Goal: Task Accomplishment & Management: Manage account settings

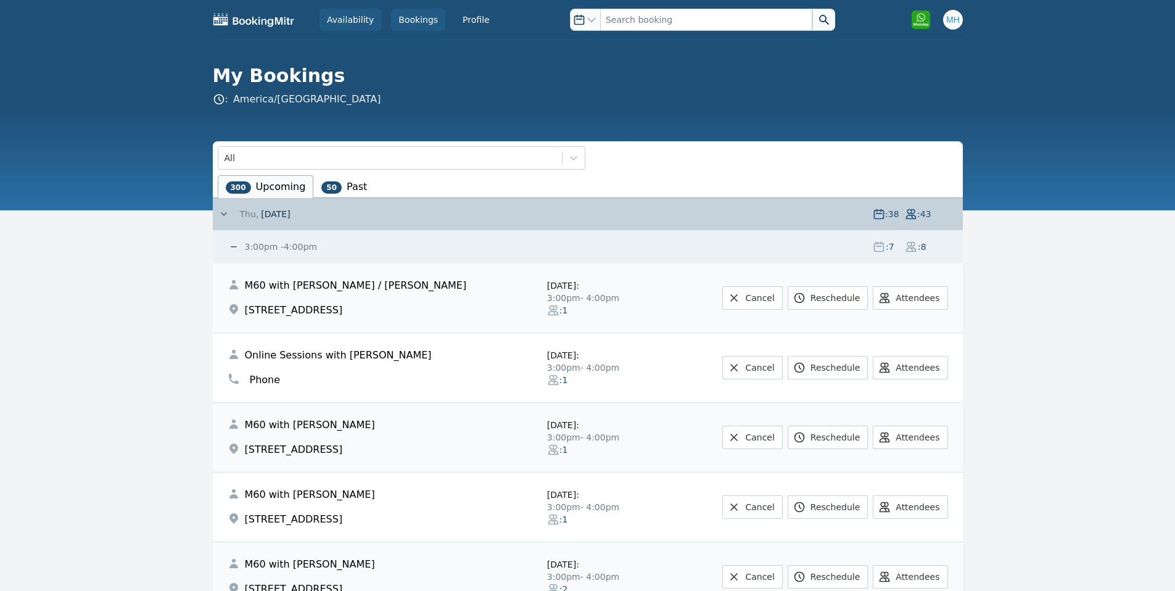
click at [347, 20] on link "Availability" at bounding box center [350, 20] width 62 height 22
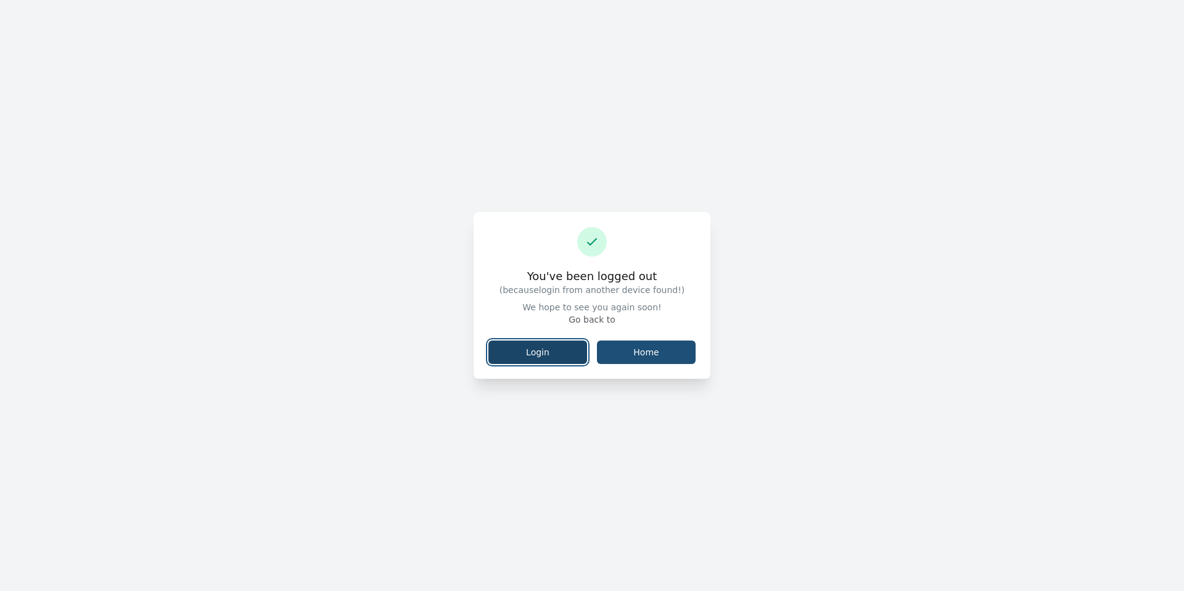
click at [555, 355] on link "Login" at bounding box center [537, 351] width 99 height 23
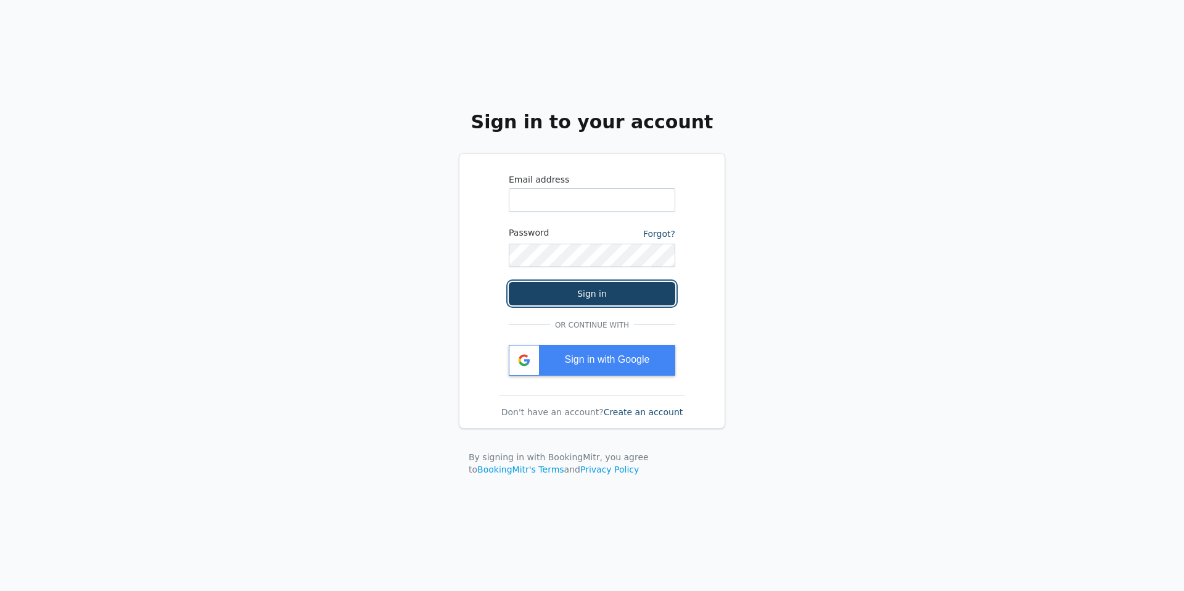
click at [580, 286] on button "Sign in" at bounding box center [592, 293] width 166 height 23
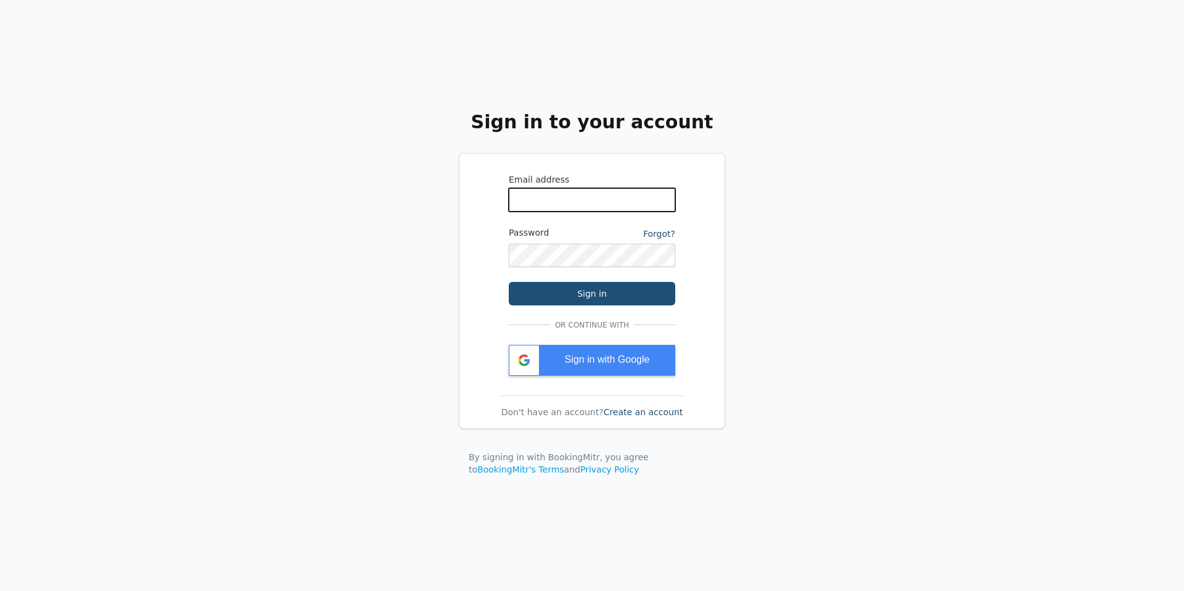
click at [564, 195] on input "WhatsApp Phone Number" at bounding box center [592, 199] width 166 height 23
type input "[EMAIL_ADDRESS][DOMAIN_NAME]"
click at [607, 348] on div "Sign in with Google" at bounding box center [592, 360] width 166 height 31
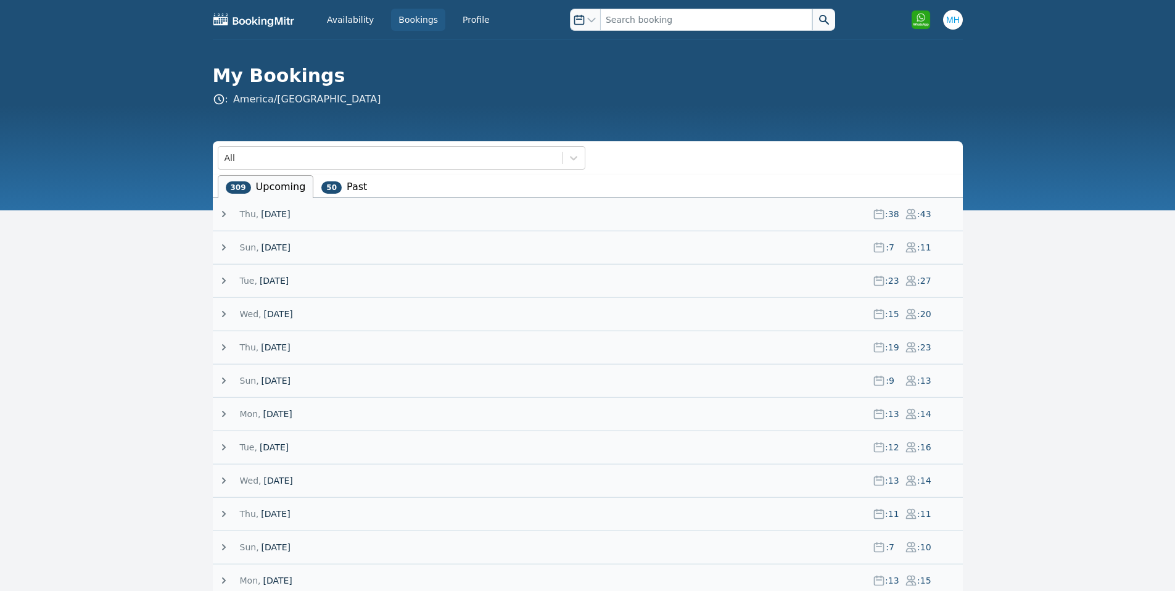
click at [290, 245] on span "[DATE]" at bounding box center [275, 247] width 29 height 12
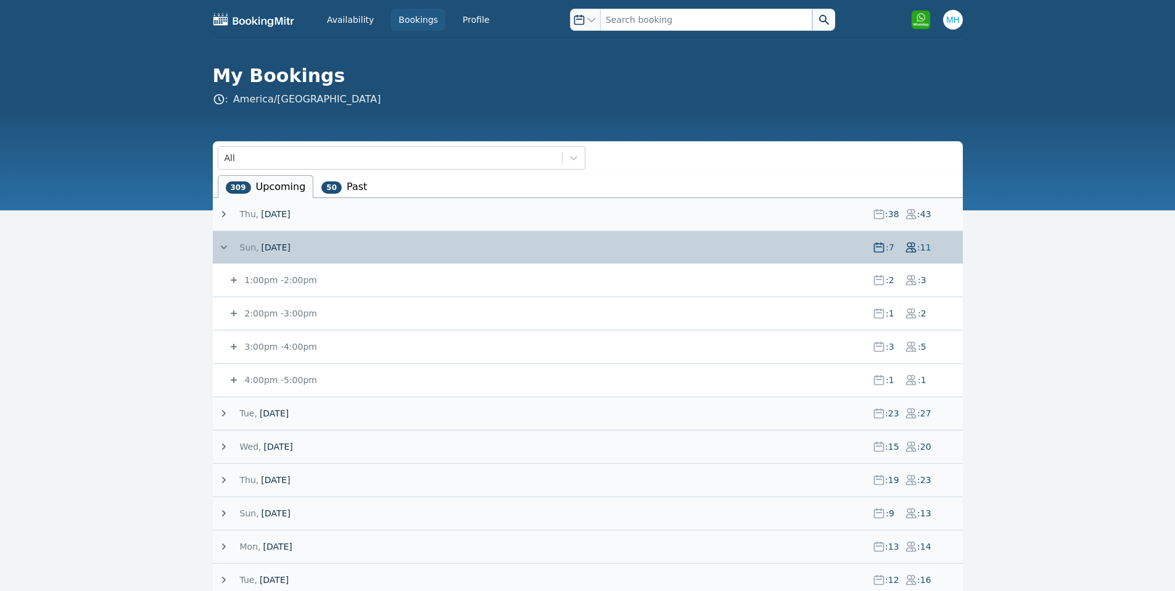
click at [279, 276] on small "1:00pm - 2:00pm" at bounding box center [279, 280] width 75 height 10
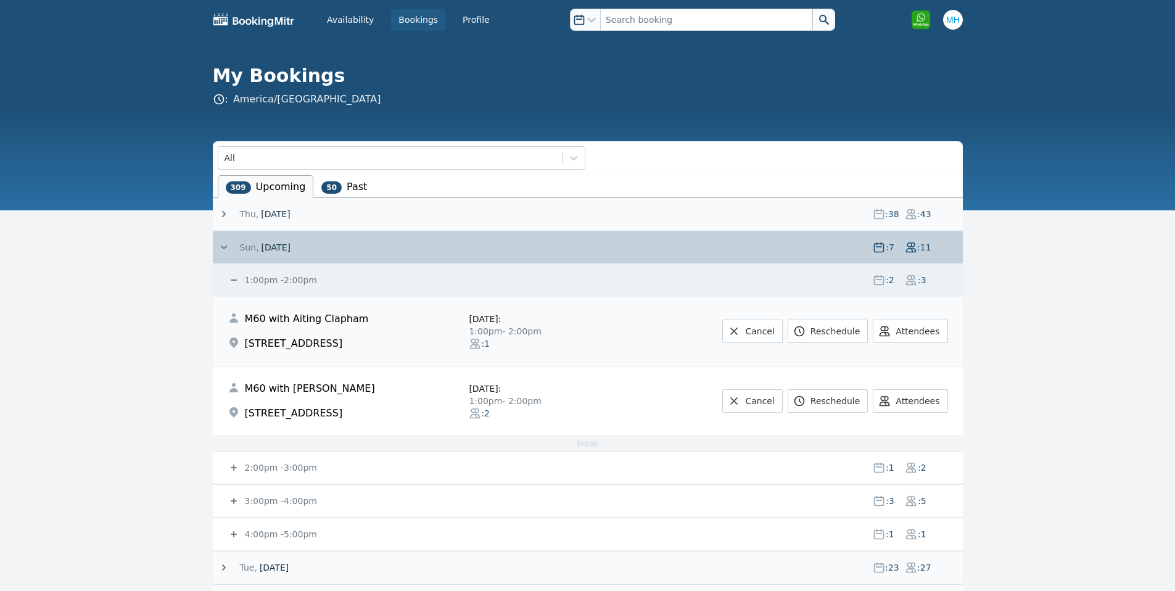
click at [261, 277] on small "1:00pm - 2:00pm" at bounding box center [279, 280] width 75 height 10
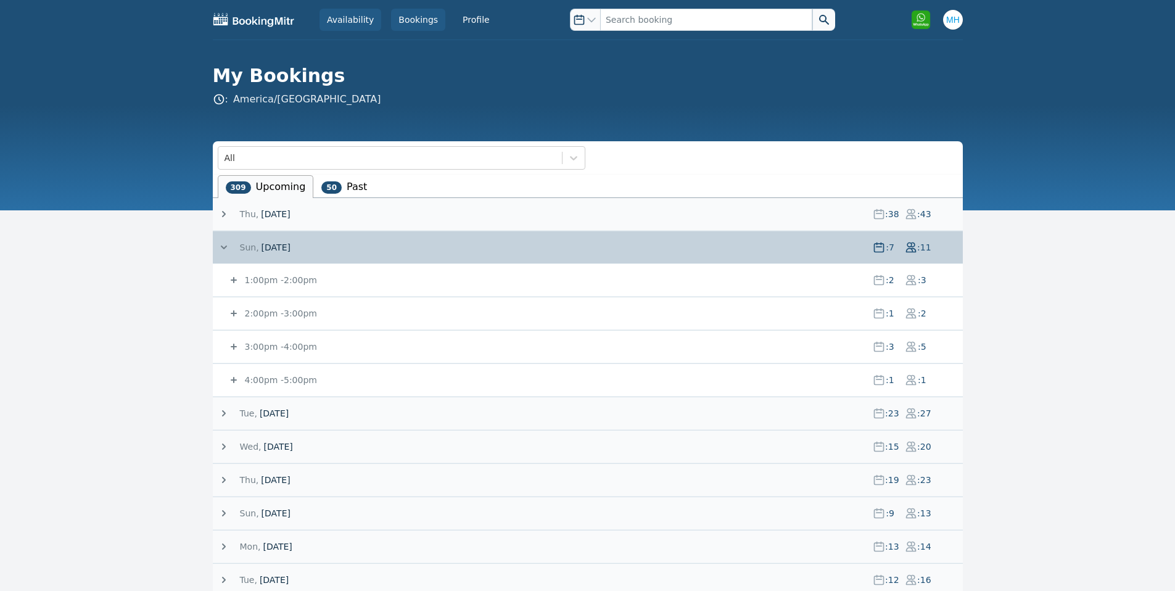
click at [363, 15] on link "Availability" at bounding box center [350, 20] width 62 height 22
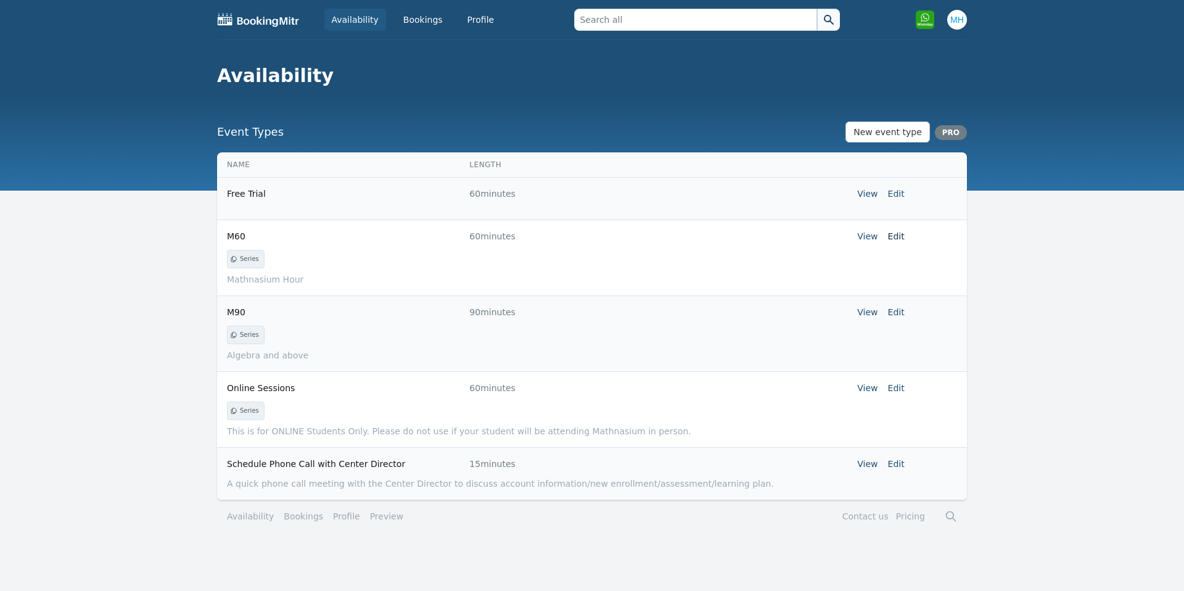
click at [899, 236] on link "Edit" at bounding box center [896, 236] width 17 height 10
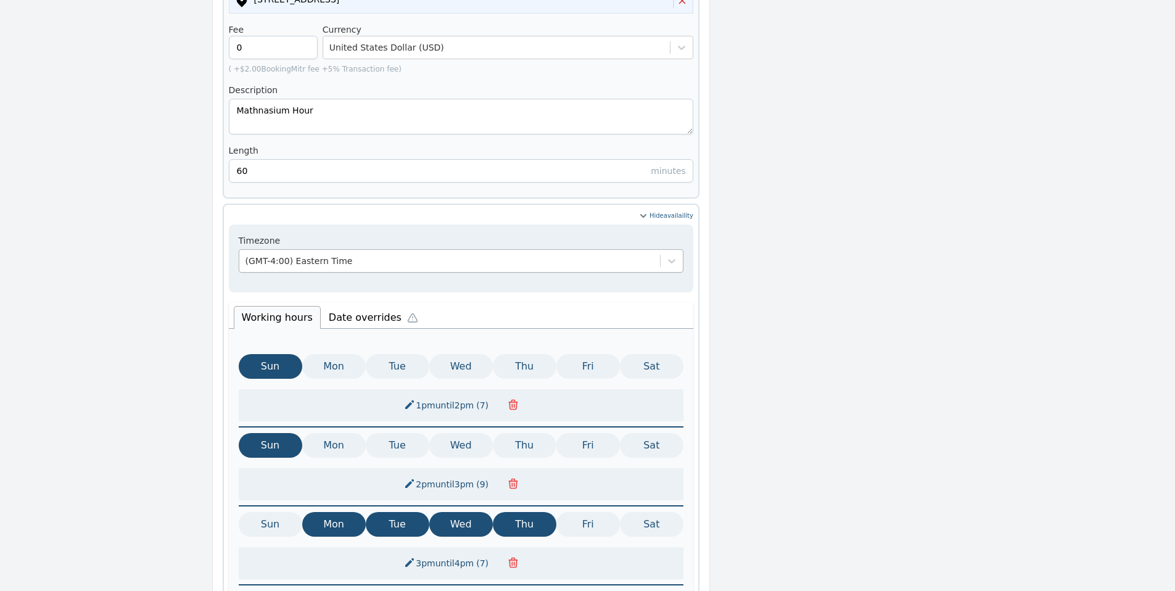
scroll to position [323, 0]
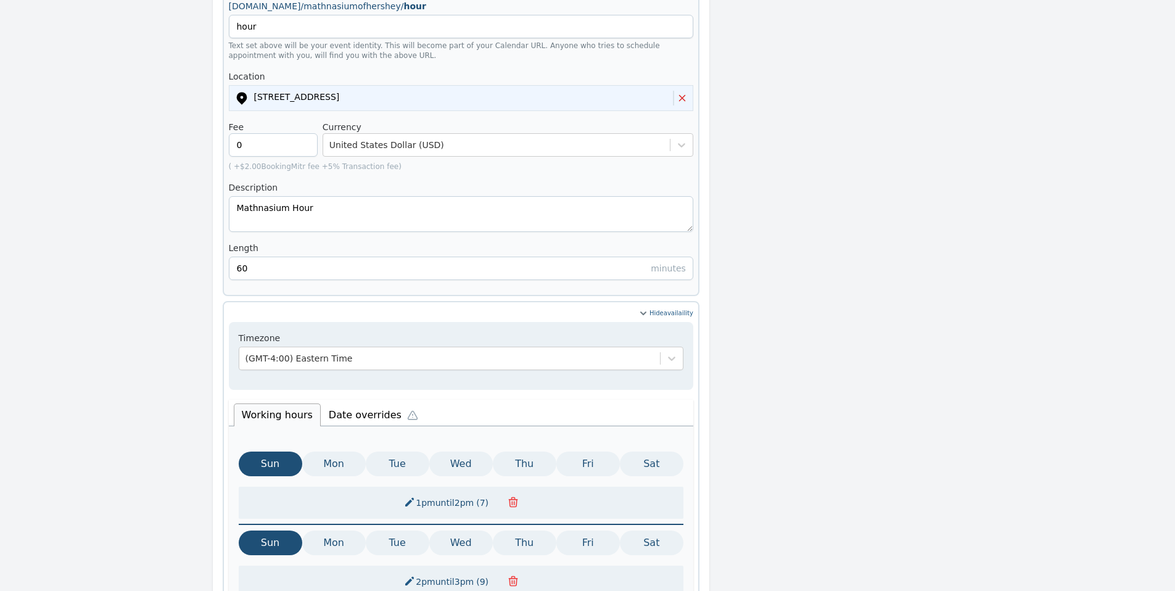
click at [363, 400] on li "Date overrides" at bounding box center [376, 413] width 111 height 26
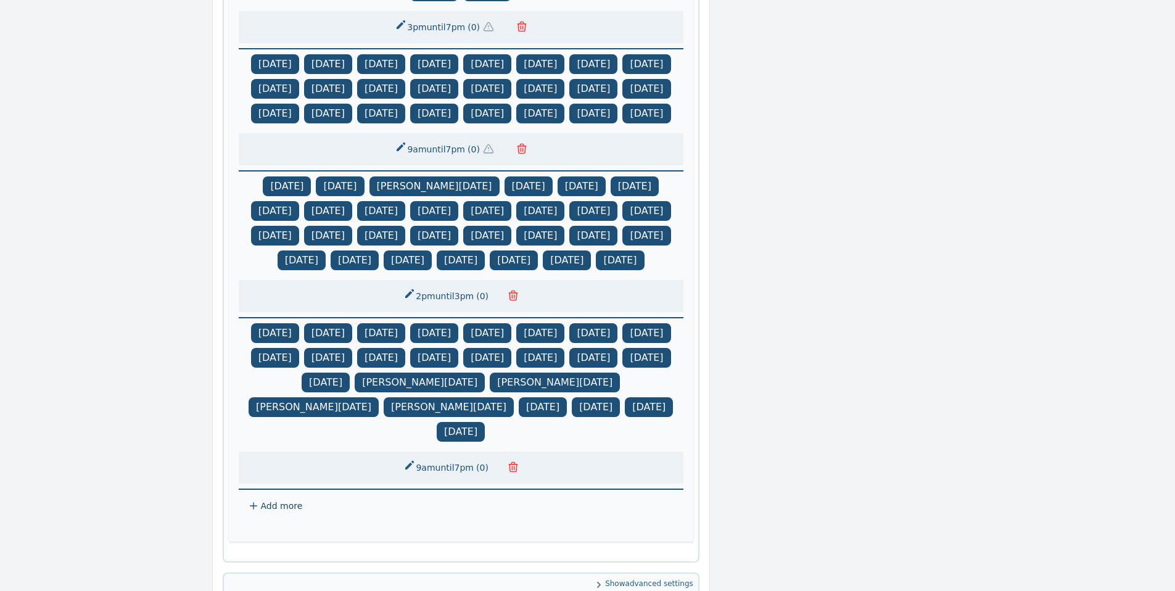
scroll to position [1285, 0]
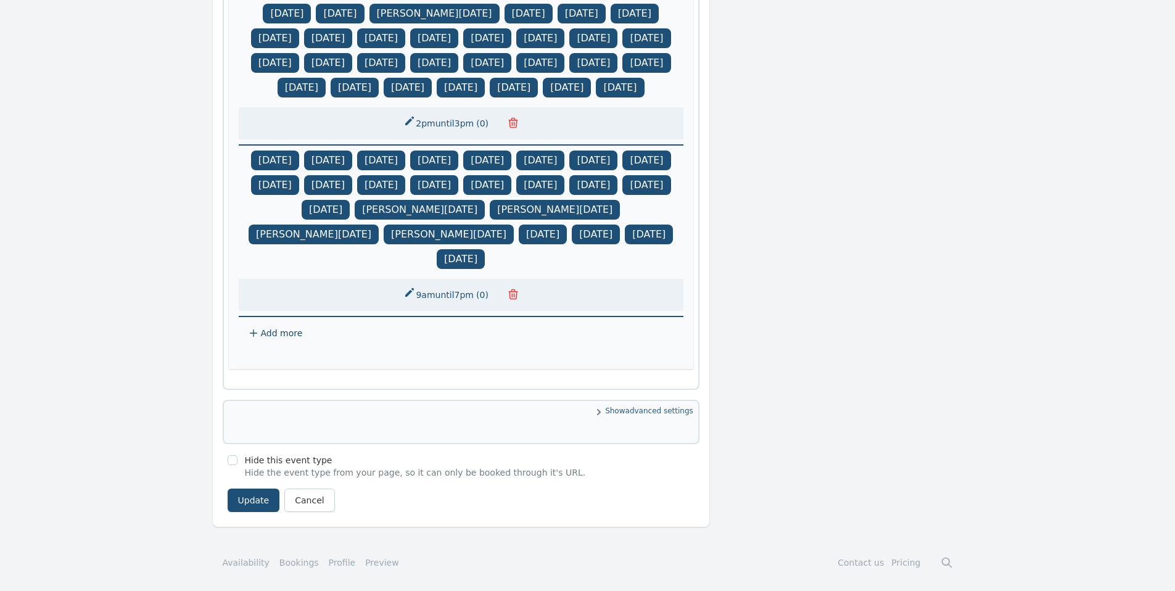
click at [451, 294] on button "9am until 7pm ( 0 )" at bounding box center [447, 295] width 102 height 22
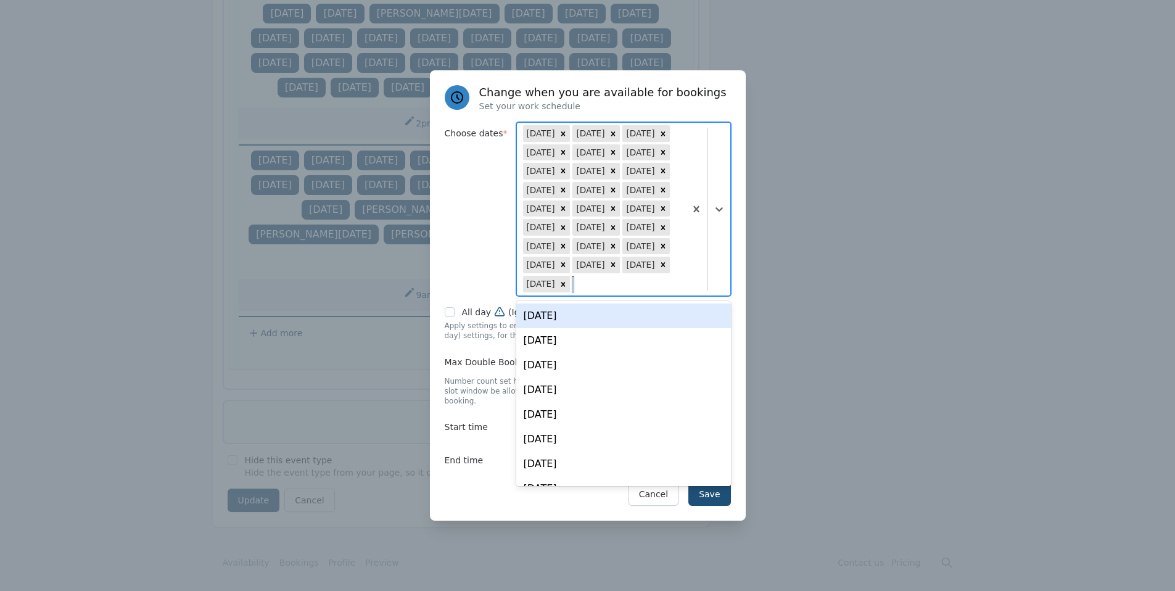
click at [728, 277] on div at bounding box center [707, 209] width 45 height 172
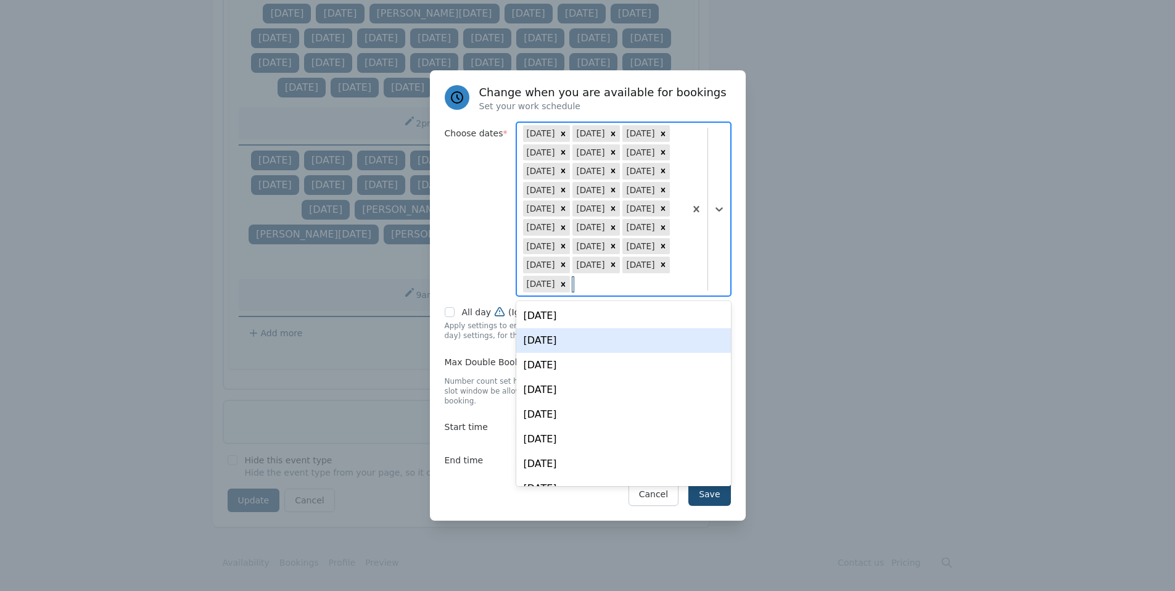
click at [604, 348] on div "Sun, Aug 31" at bounding box center [623, 340] width 215 height 25
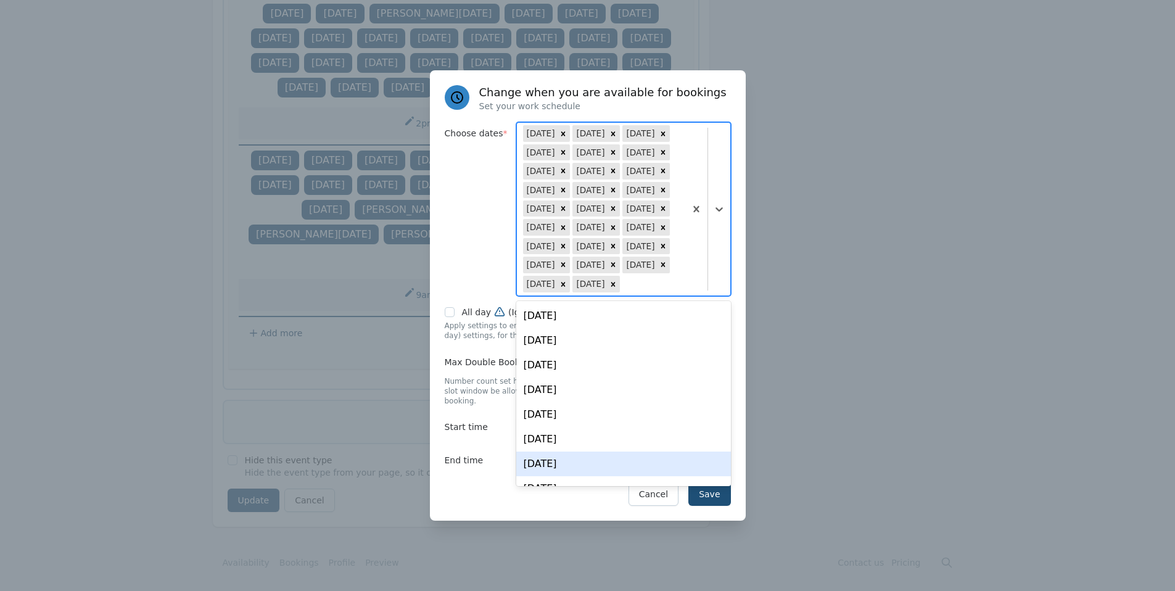
click at [480, 486] on div "Save Cancel" at bounding box center [588, 493] width 286 height 23
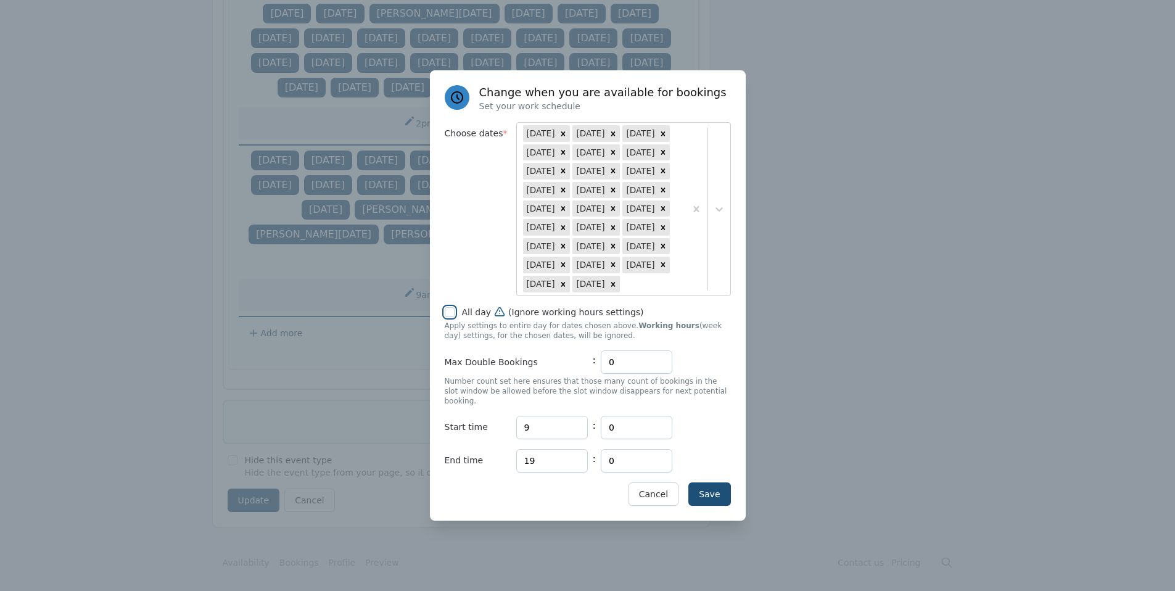
click at [446, 315] on input "All day (Ignore working hours settings)" at bounding box center [450, 312] width 10 height 10
checkbox input "true"
click at [715, 498] on button "Save" at bounding box center [709, 493] width 42 height 23
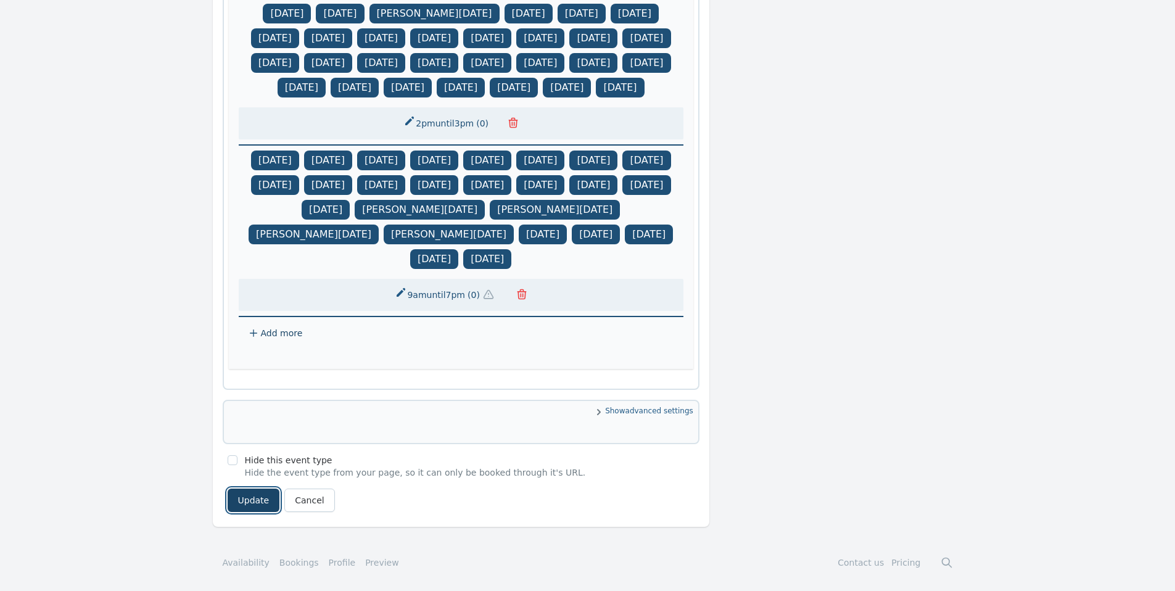
click at [240, 499] on button "Update" at bounding box center [254, 499] width 52 height 23
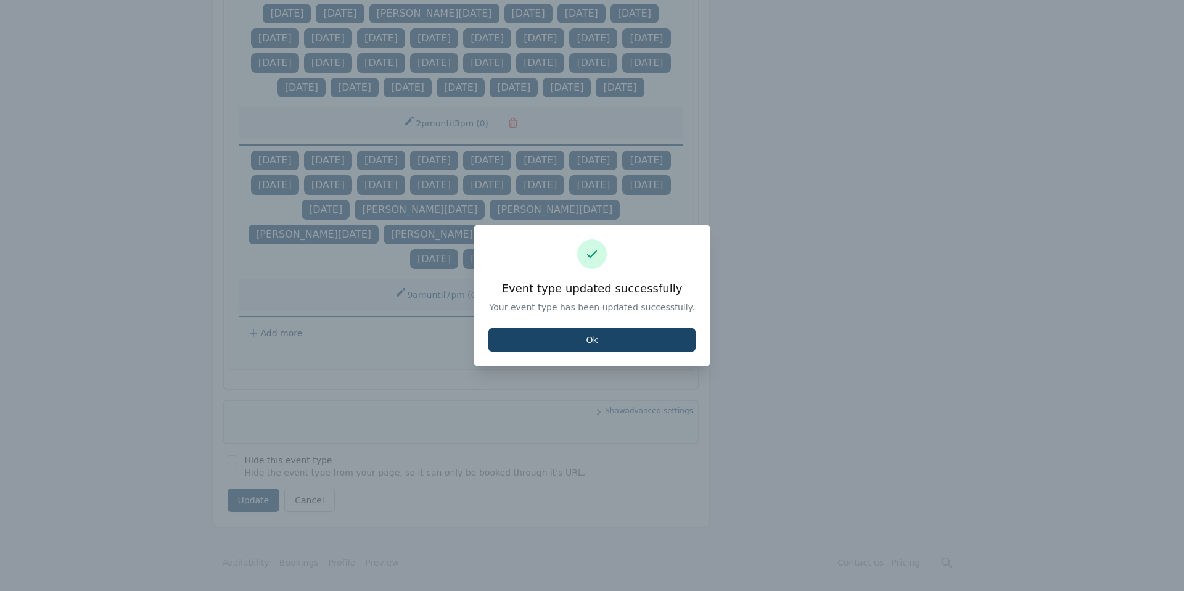
click at [596, 347] on button "Ok" at bounding box center [591, 339] width 207 height 23
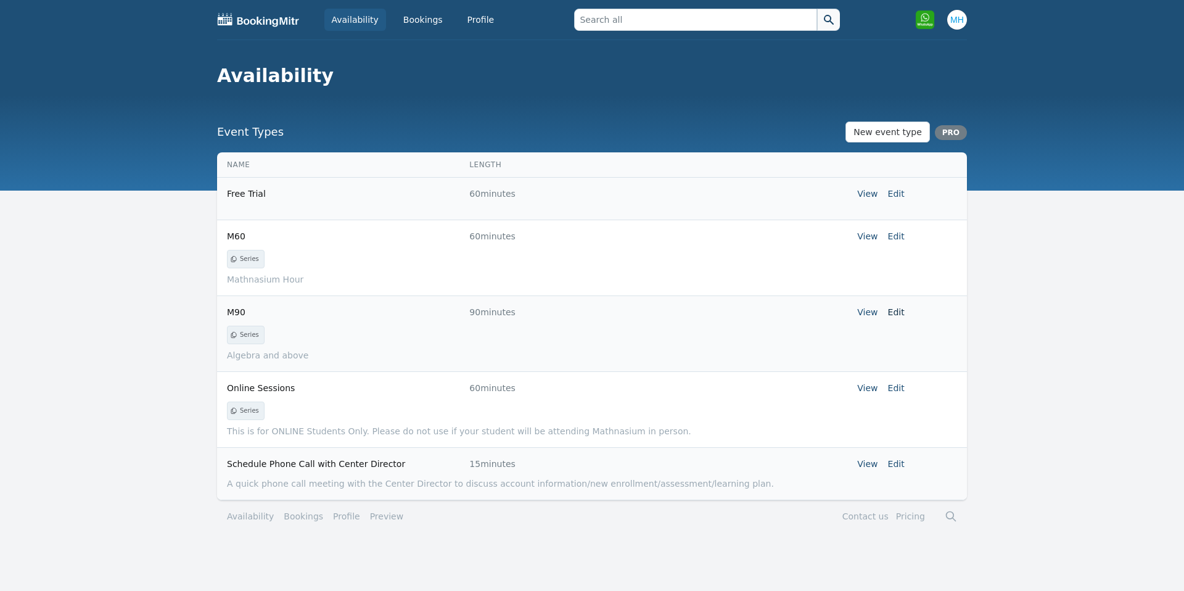
click at [904, 311] on link "Edit" at bounding box center [896, 312] width 17 height 10
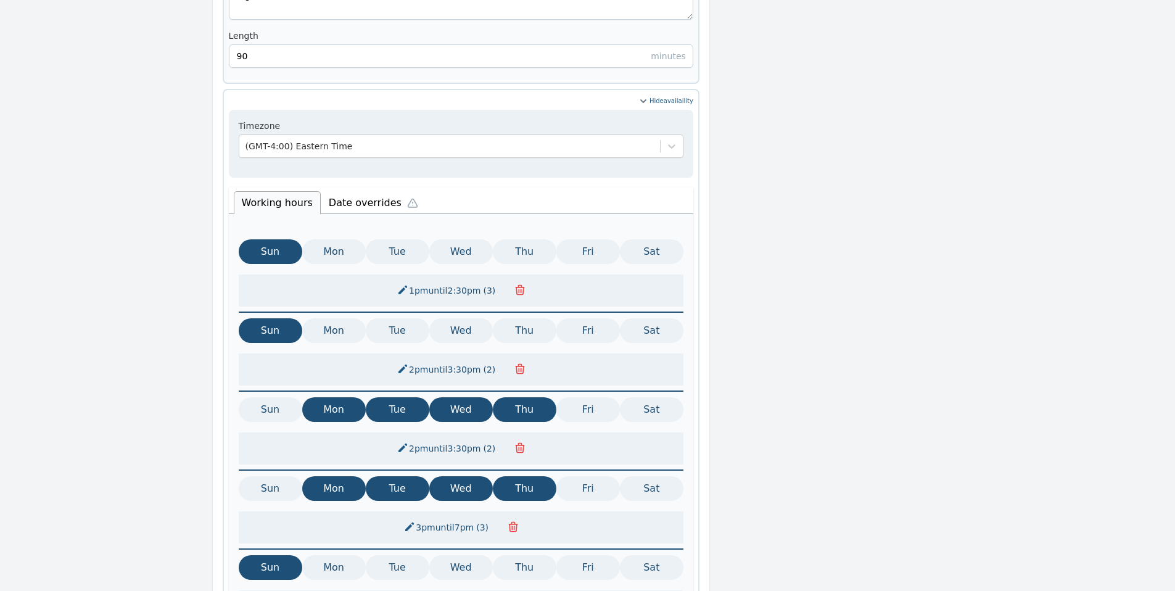
scroll to position [490, 0]
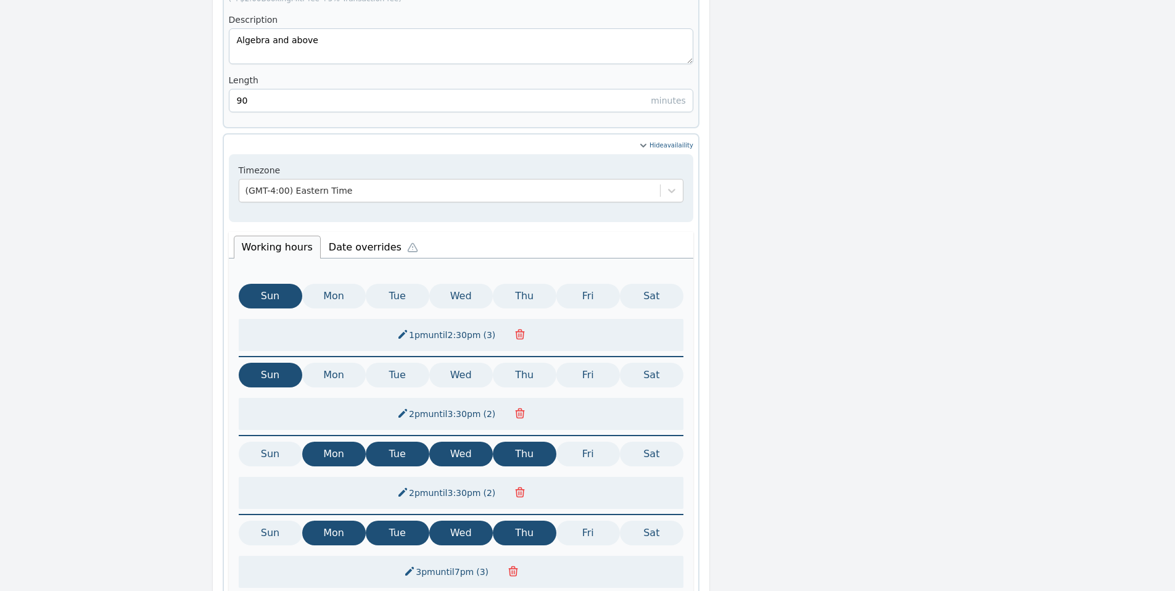
drag, startPoint x: 347, startPoint y: 234, endPoint x: 355, endPoint y: 234, distance: 7.4
click at [347, 233] on li "Date overrides" at bounding box center [376, 245] width 111 height 26
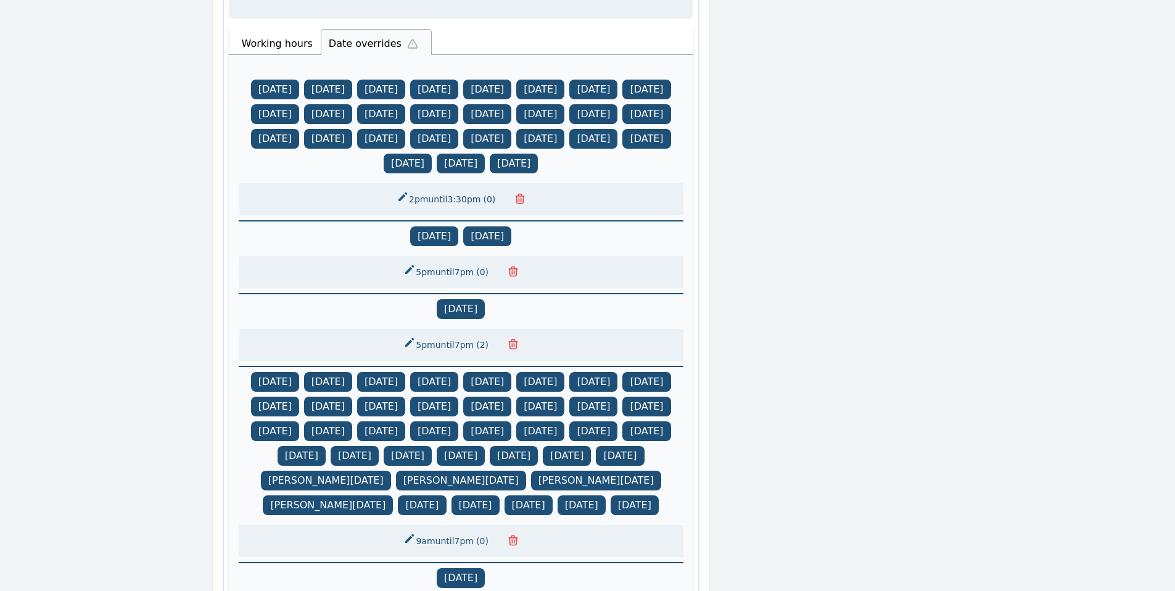
scroll to position [940, 0]
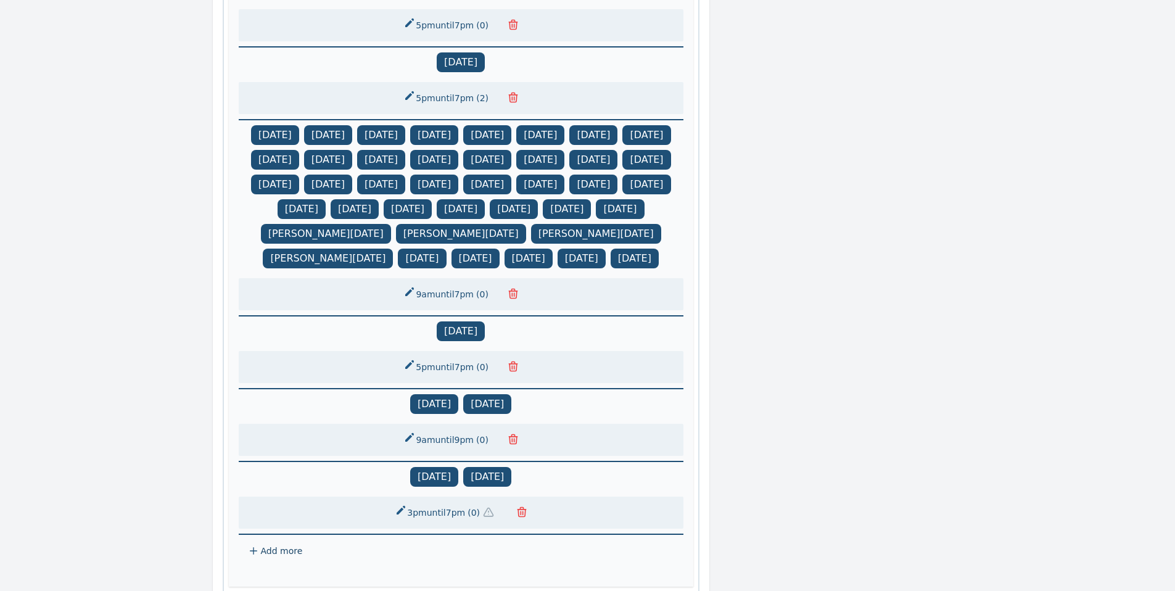
click at [442, 305] on button "9am until 7pm ( 0 )" at bounding box center [447, 294] width 102 height 22
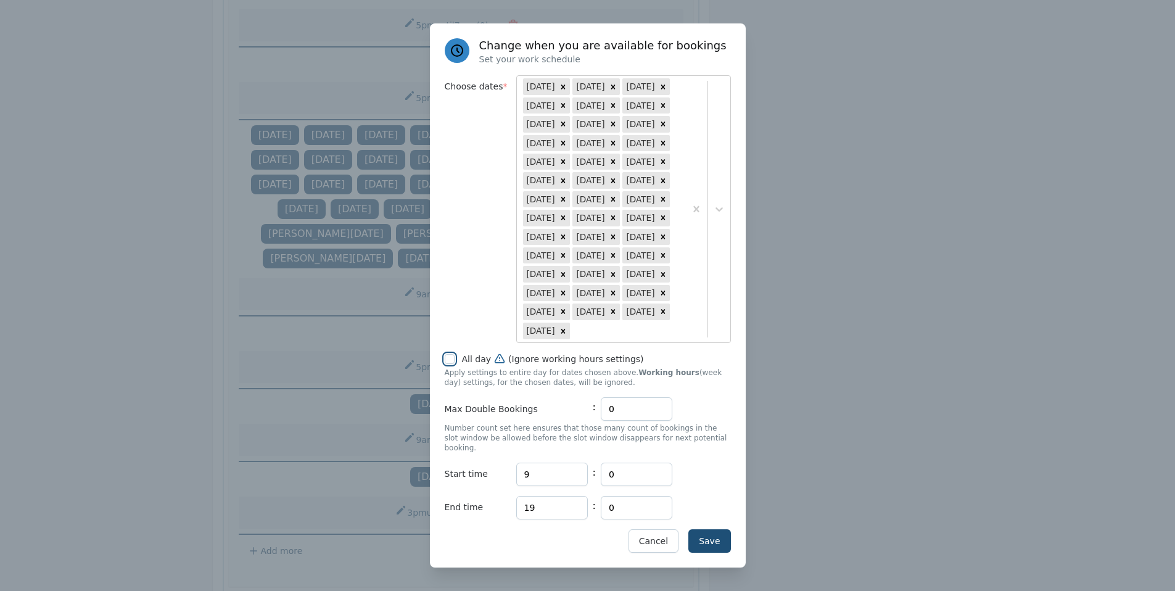
click at [450, 364] on input "All day (Ignore working hours settings)" at bounding box center [450, 359] width 10 height 10
checkbox input "true"
click at [721, 302] on div at bounding box center [707, 209] width 45 height 266
click at [828, 298] on div at bounding box center [587, 295] width 1175 height 591
click at [828, 320] on div at bounding box center [587, 295] width 1175 height 591
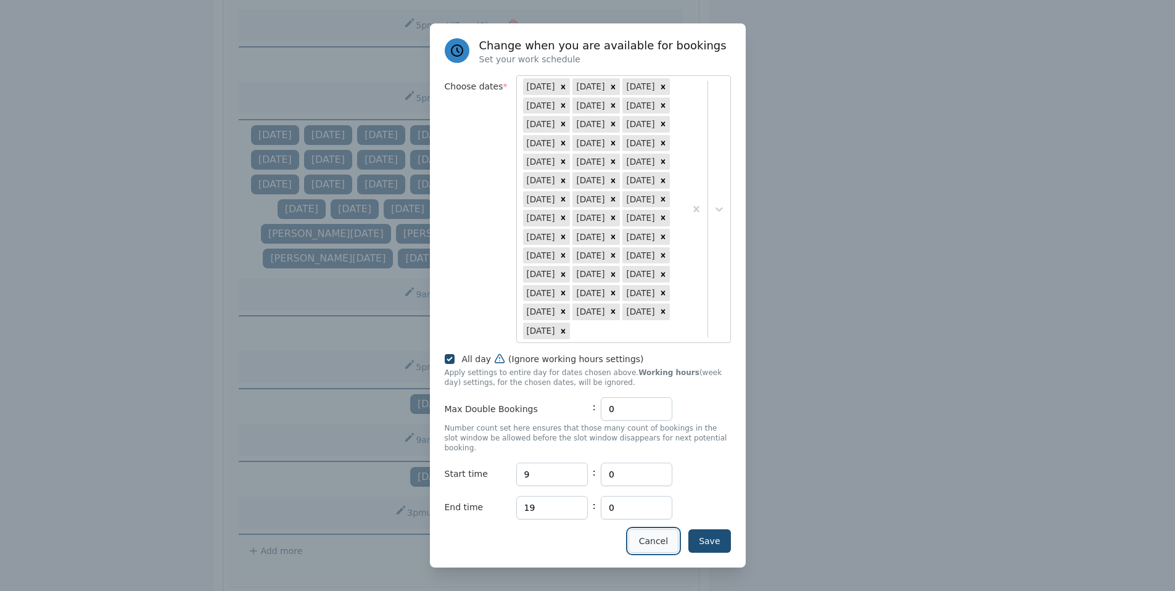
click at [658, 536] on button "Cancel" at bounding box center [653, 540] width 50 height 23
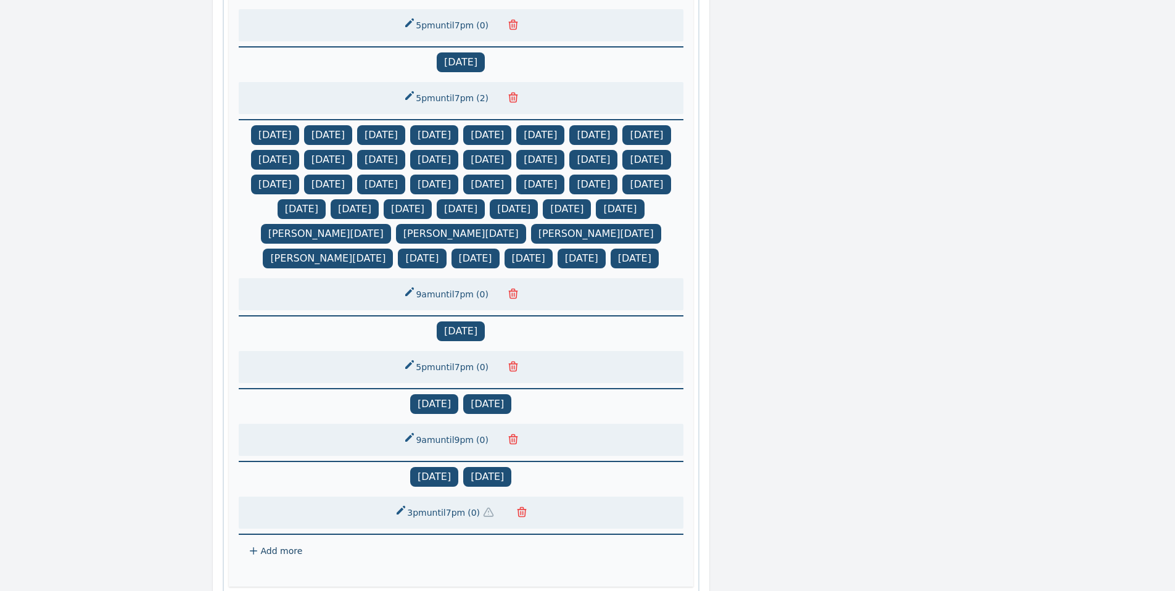
click at [467, 305] on button "9am until 7pm ( 0 )" at bounding box center [447, 294] width 102 height 22
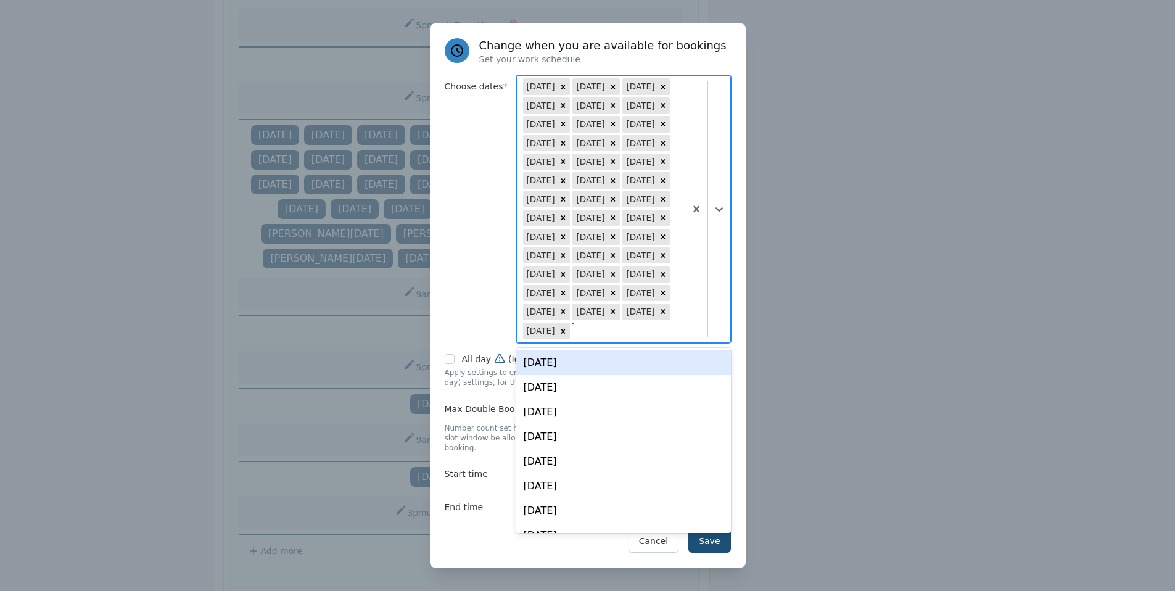
click at [718, 295] on div at bounding box center [707, 209] width 45 height 266
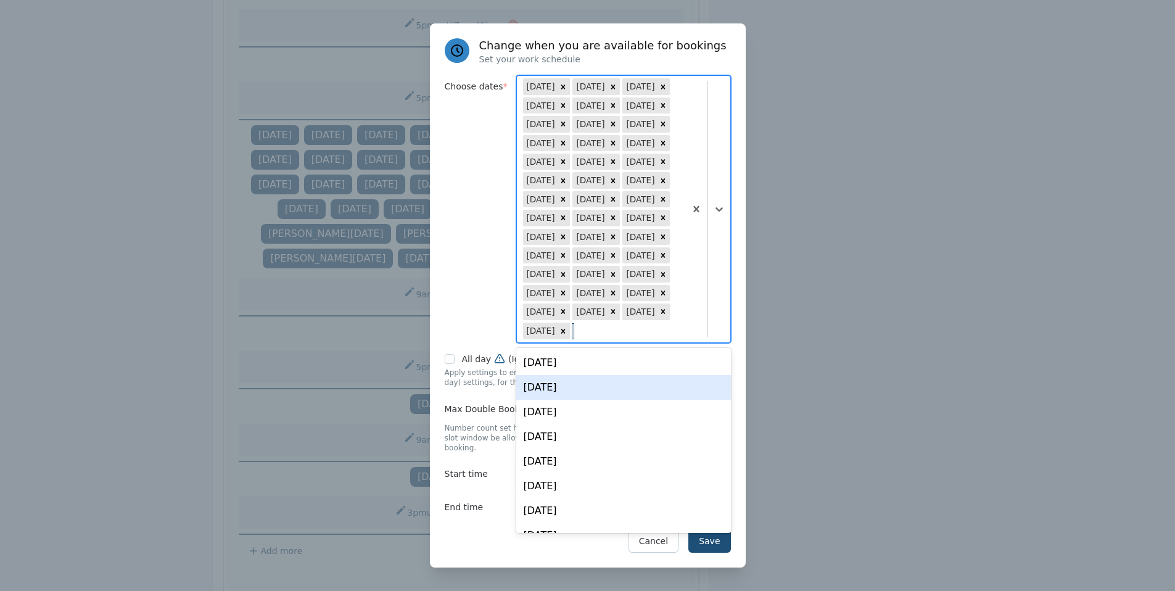
click at [633, 385] on div "Sun, Aug 31" at bounding box center [623, 387] width 215 height 25
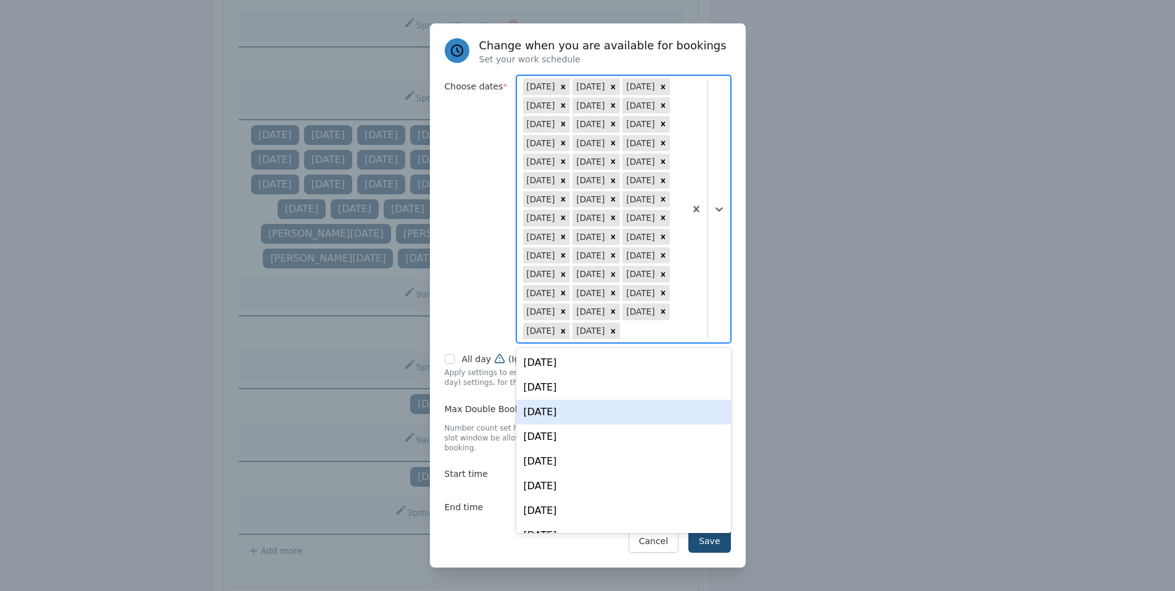
drag, startPoint x: 454, startPoint y: 527, endPoint x: 444, endPoint y: 467, distance: 60.7
click at [454, 529] on div "Save Cancel" at bounding box center [588, 540] width 286 height 23
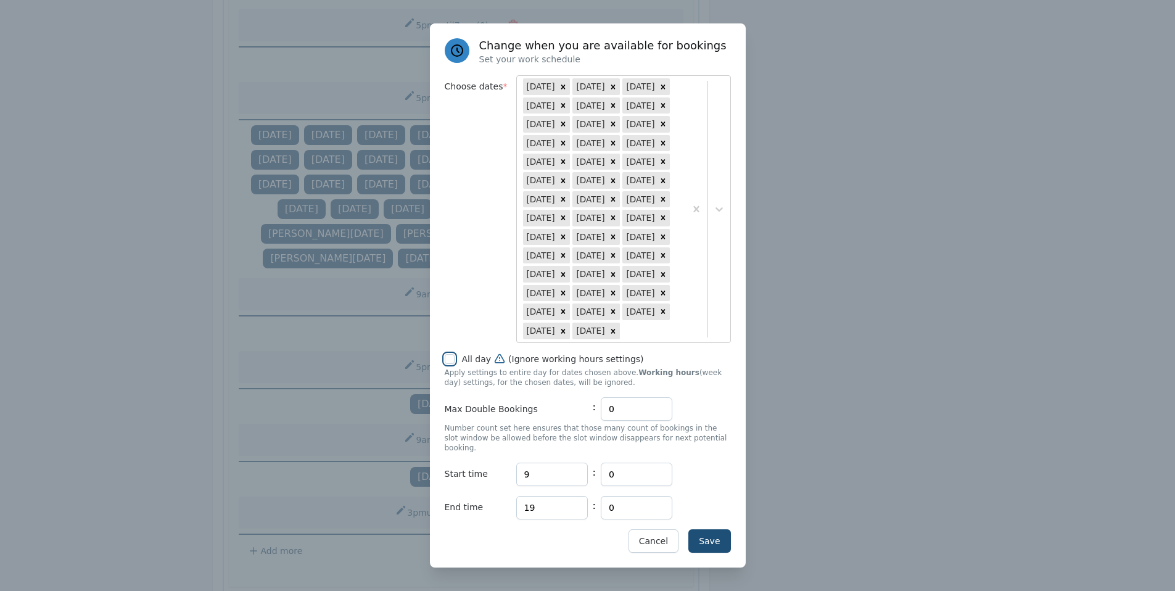
click at [446, 363] on input "All day (Ignore working hours settings)" at bounding box center [450, 359] width 10 height 10
checkbox input "true"
click at [706, 529] on button "Save" at bounding box center [709, 540] width 42 height 23
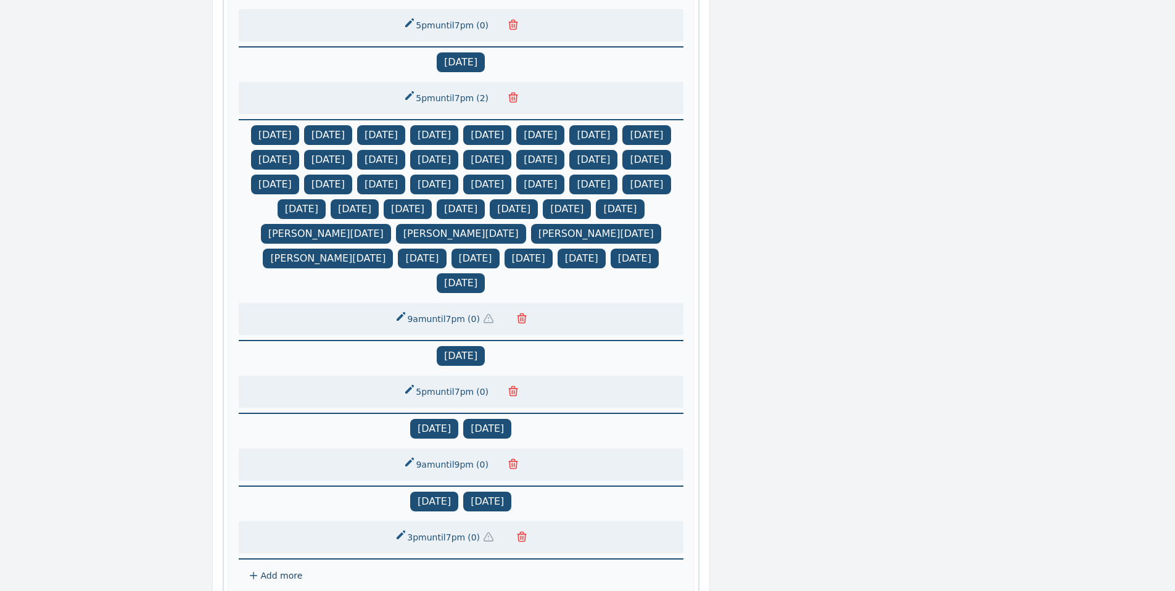
scroll to position [1187, 0]
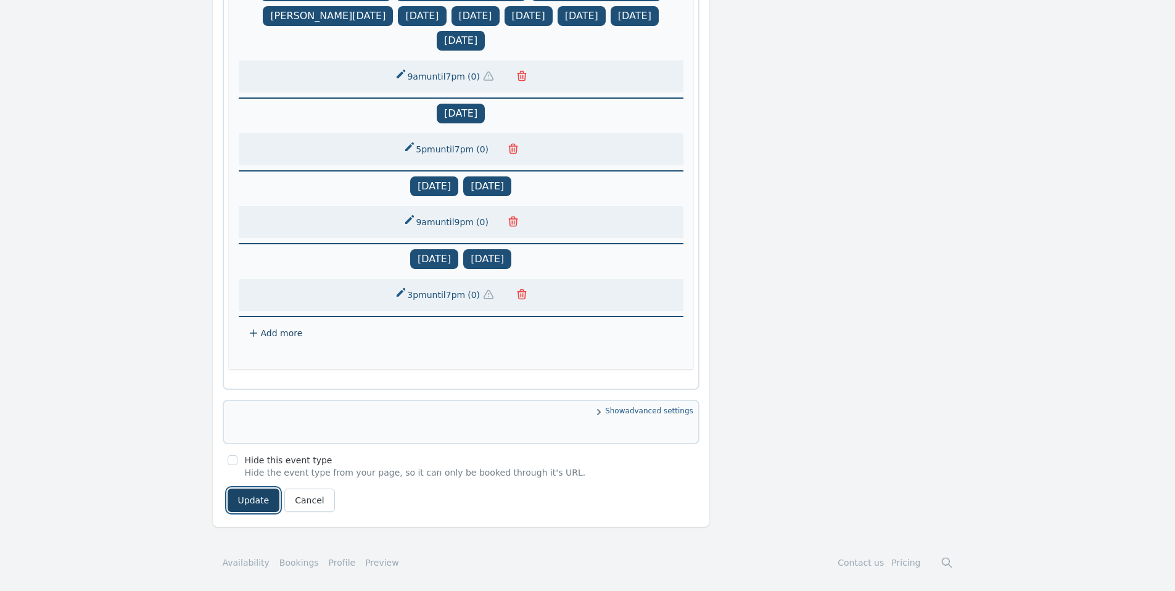
click at [256, 503] on button "Update" at bounding box center [254, 499] width 52 height 23
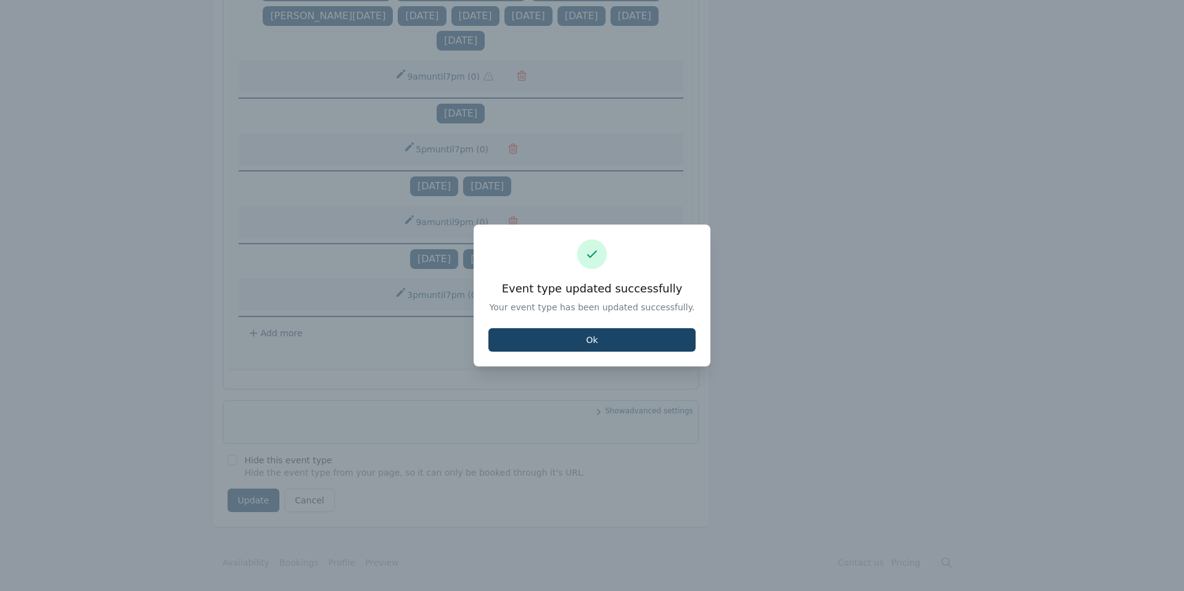
click at [656, 346] on button "Ok" at bounding box center [591, 339] width 207 height 23
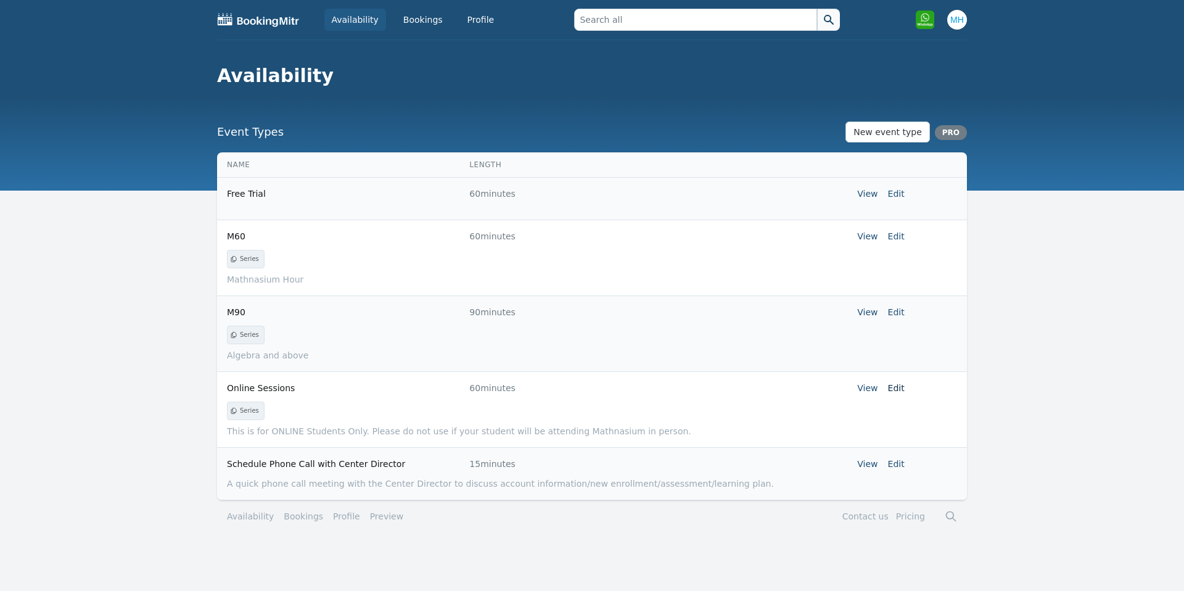
click at [899, 390] on link "Edit" at bounding box center [896, 388] width 17 height 10
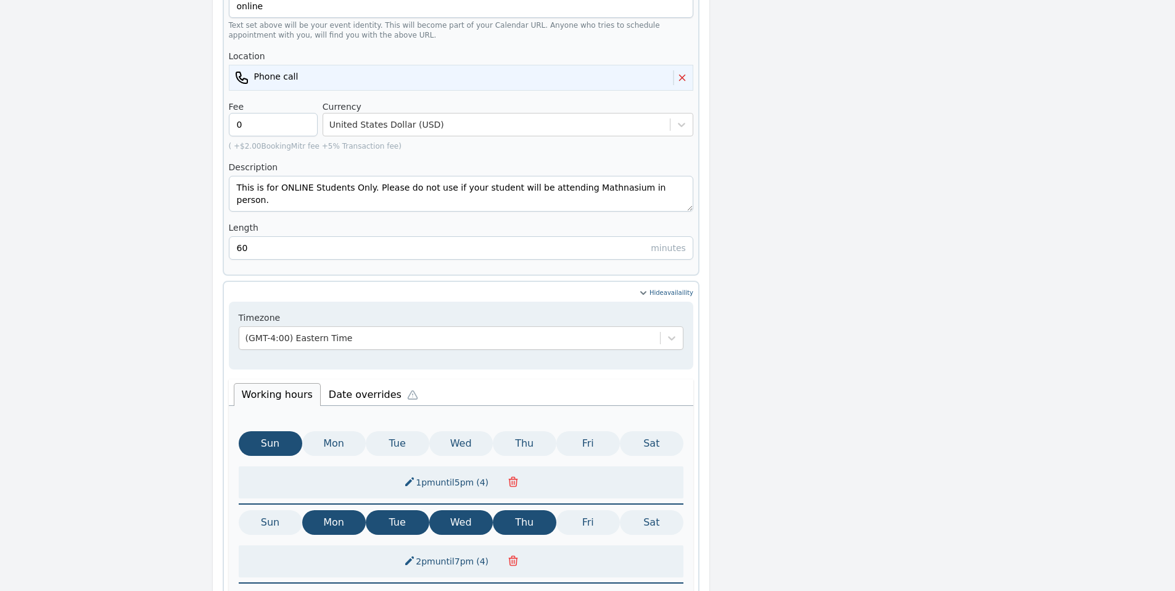
scroll to position [342, 0]
click at [350, 380] on li "Date overrides" at bounding box center [376, 393] width 111 height 26
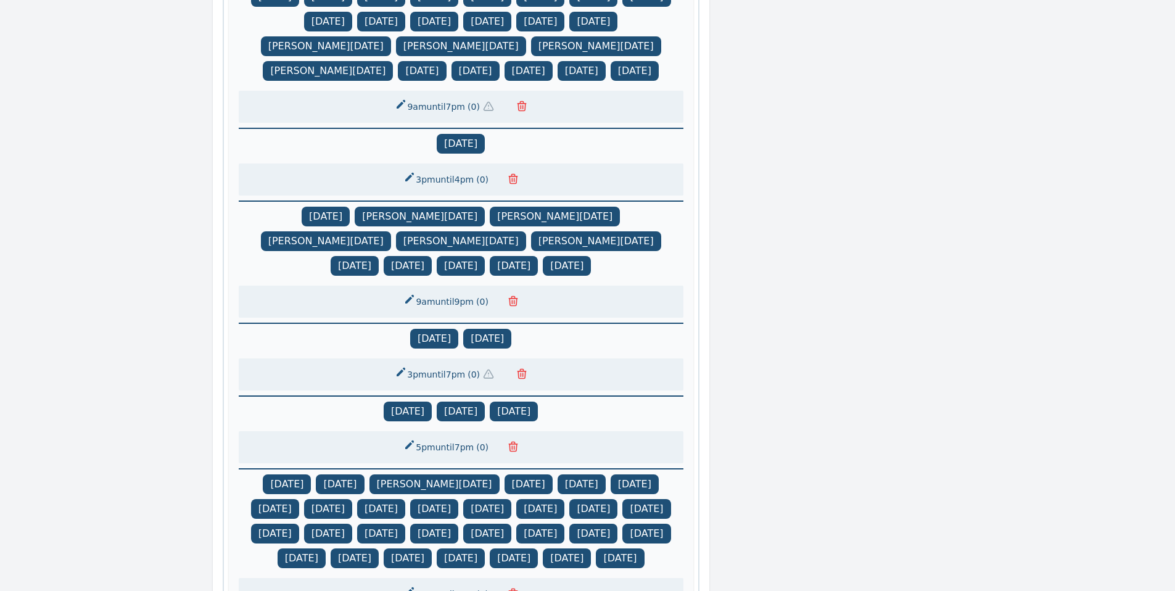
scroll to position [589, 0]
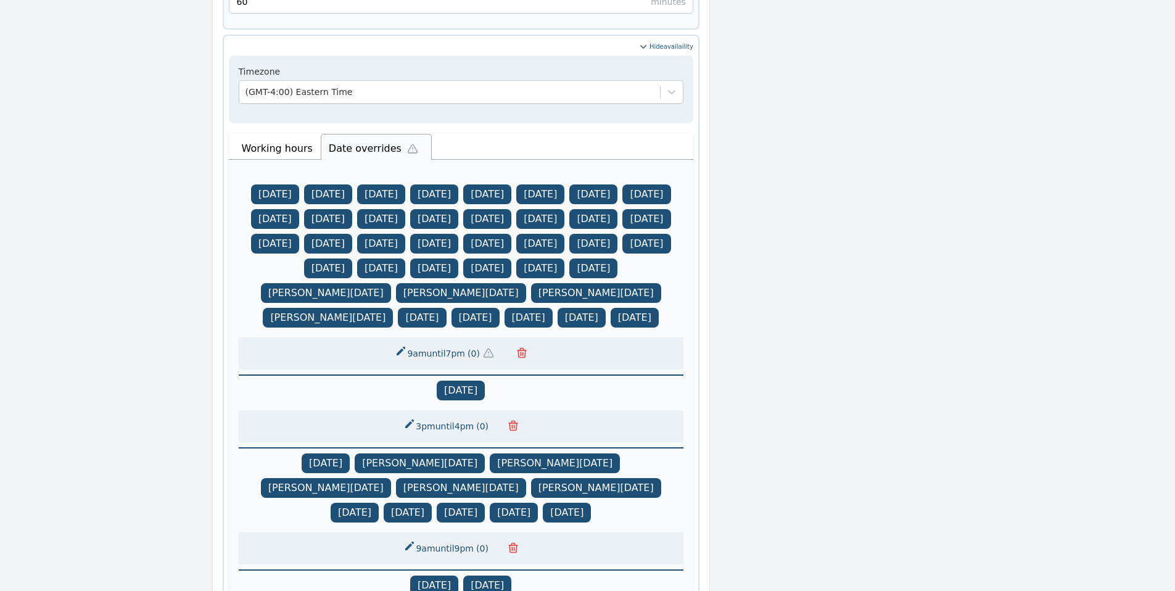
click at [474, 356] on span "( 0 )" at bounding box center [473, 353] width 17 height 12
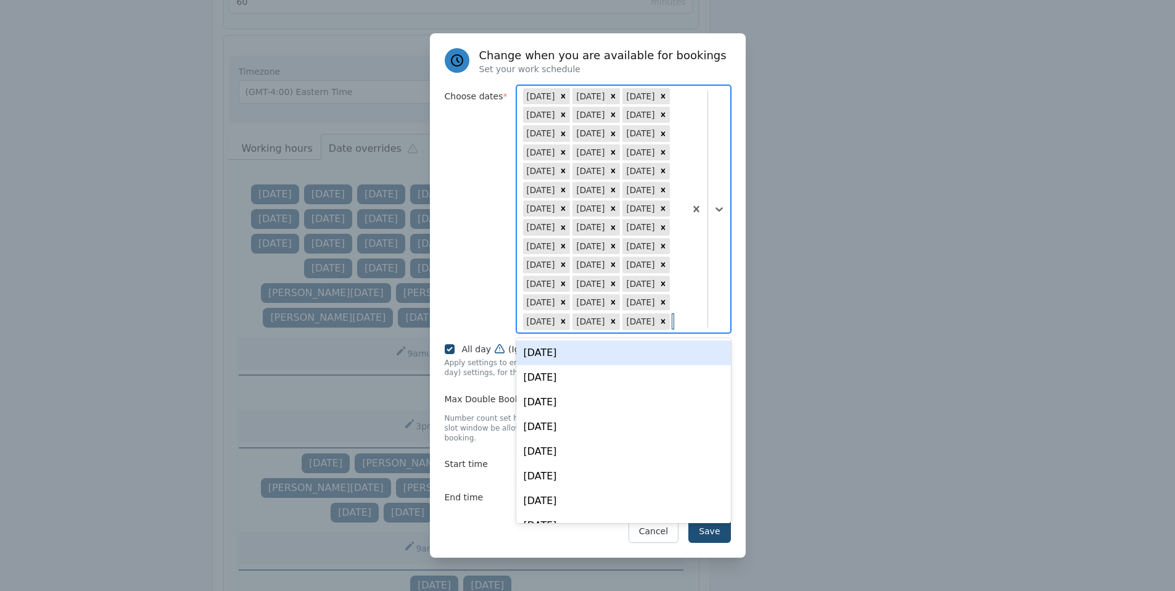
click at [714, 249] on div at bounding box center [707, 209] width 45 height 247
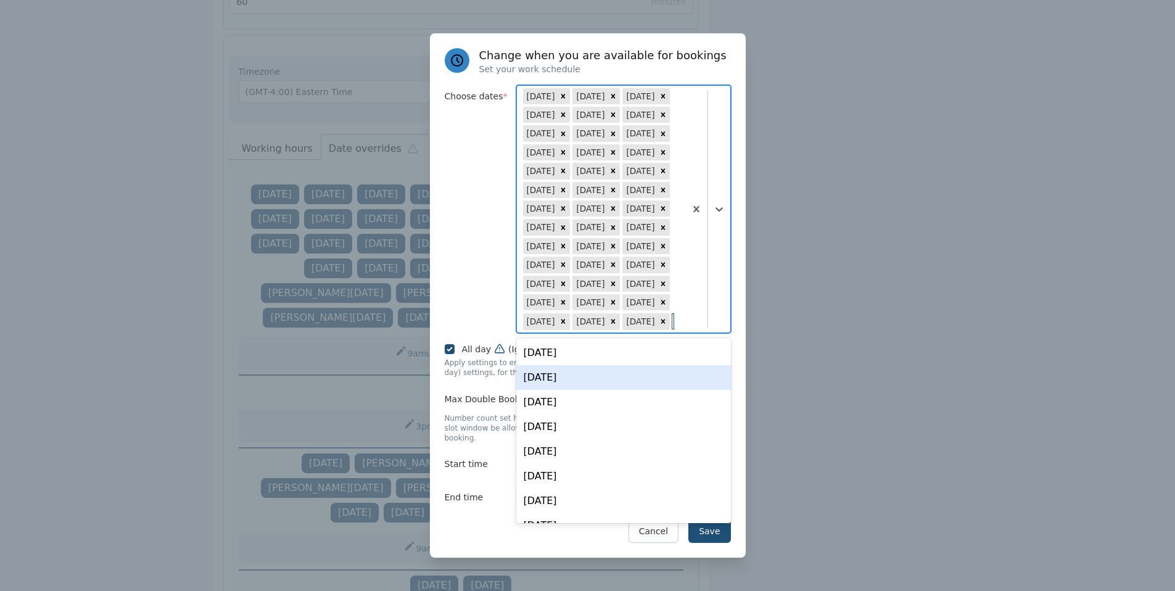
drag, startPoint x: 612, startPoint y: 390, endPoint x: 645, endPoint y: 398, distance: 33.5
click at [612, 390] on div "Sun, Aug 31" at bounding box center [623, 377] width 215 height 25
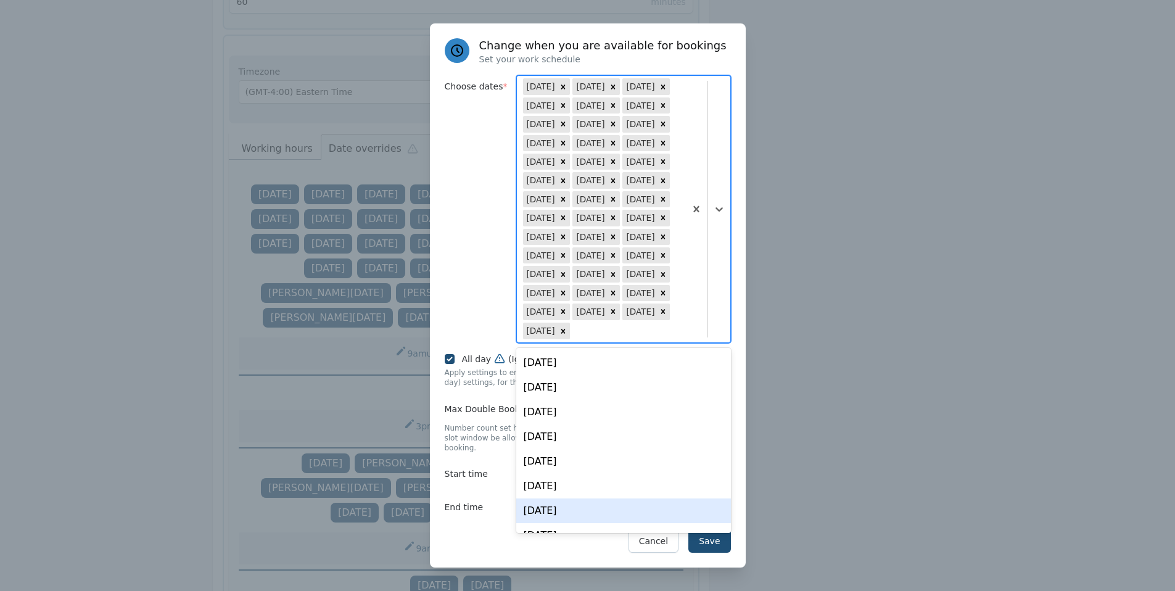
click at [467, 530] on div "Save Cancel" at bounding box center [588, 540] width 286 height 23
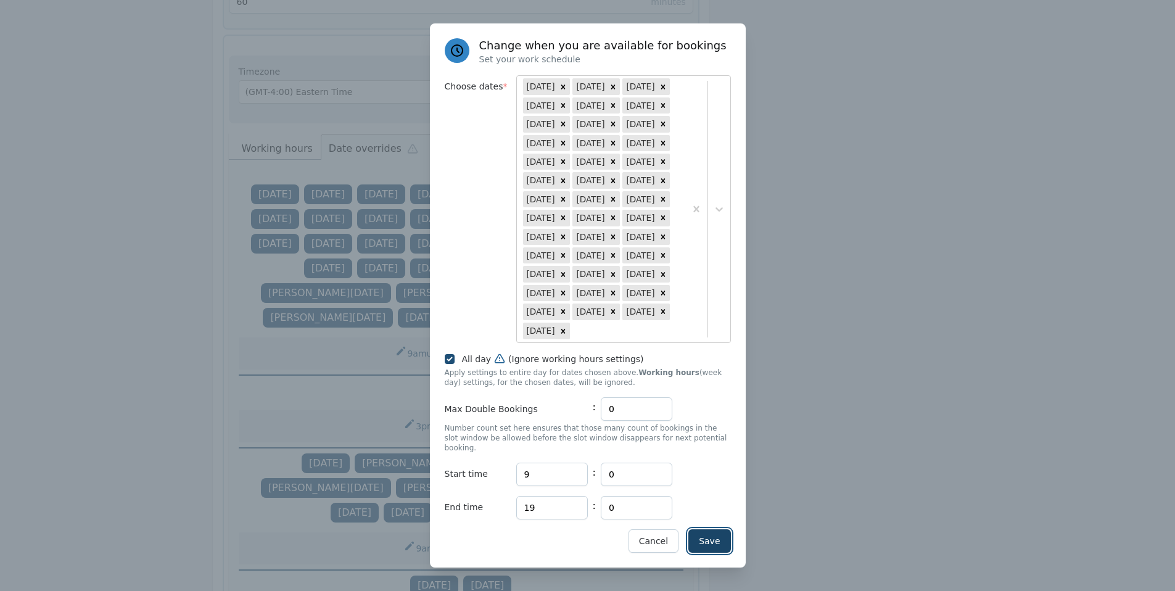
click at [717, 529] on button "Save" at bounding box center [709, 540] width 42 height 23
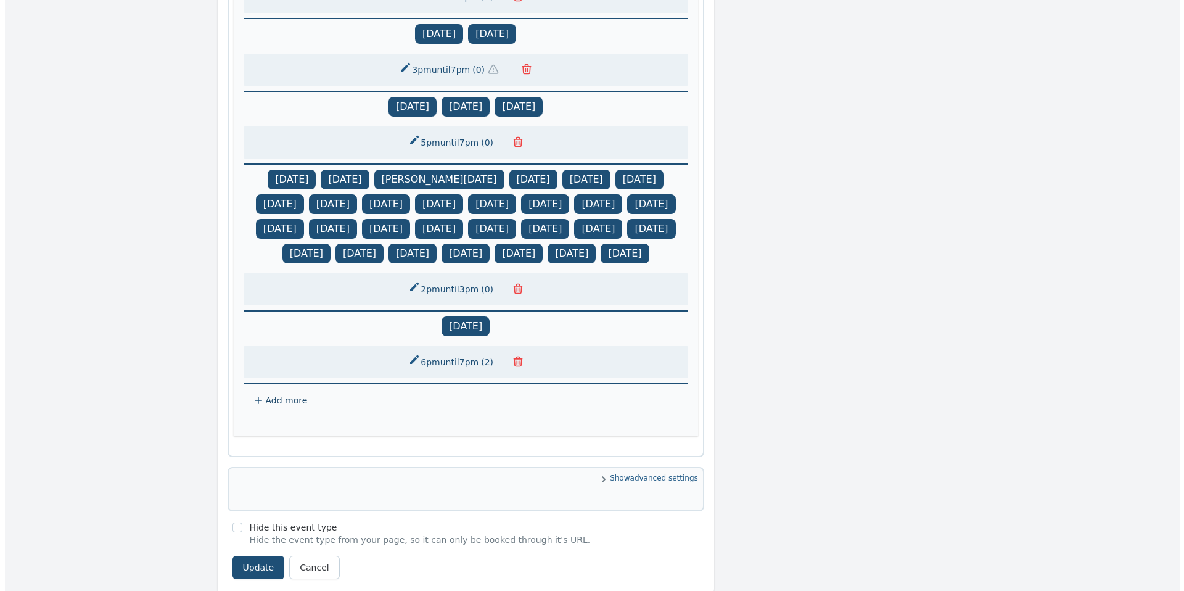
scroll to position [1212, 0]
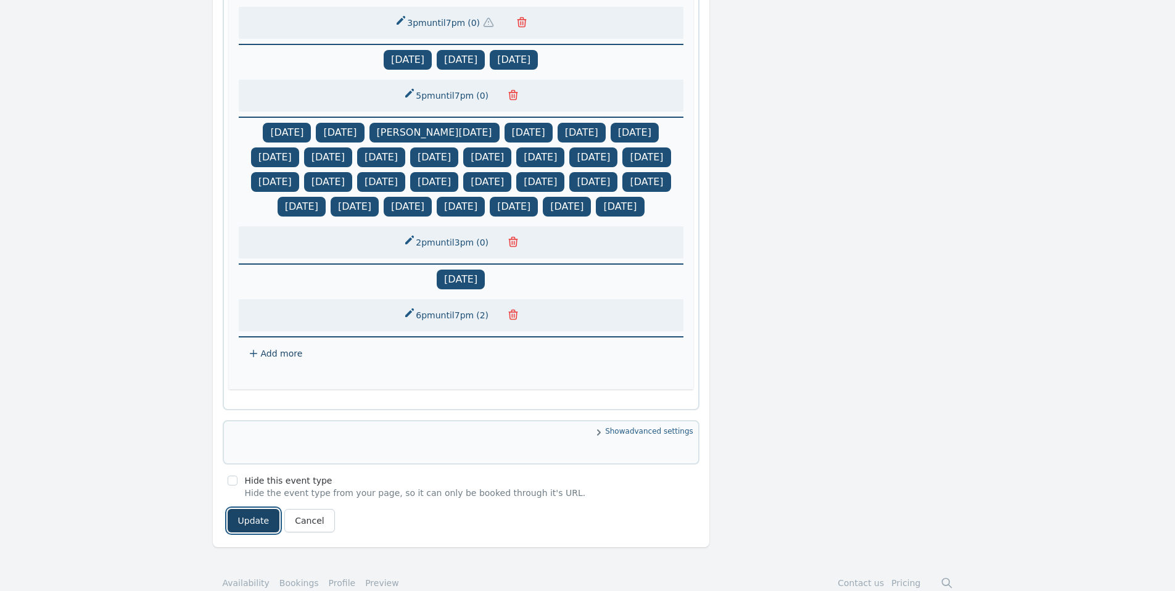
click at [256, 509] on button "Update" at bounding box center [254, 520] width 52 height 23
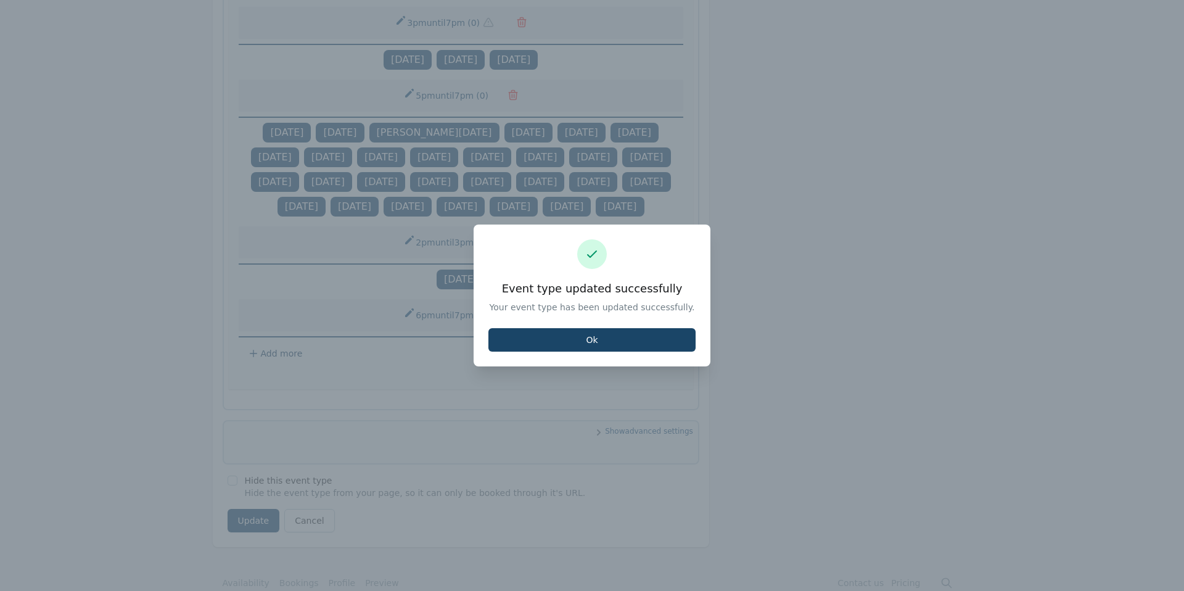
click at [622, 339] on button "Ok" at bounding box center [591, 339] width 207 height 23
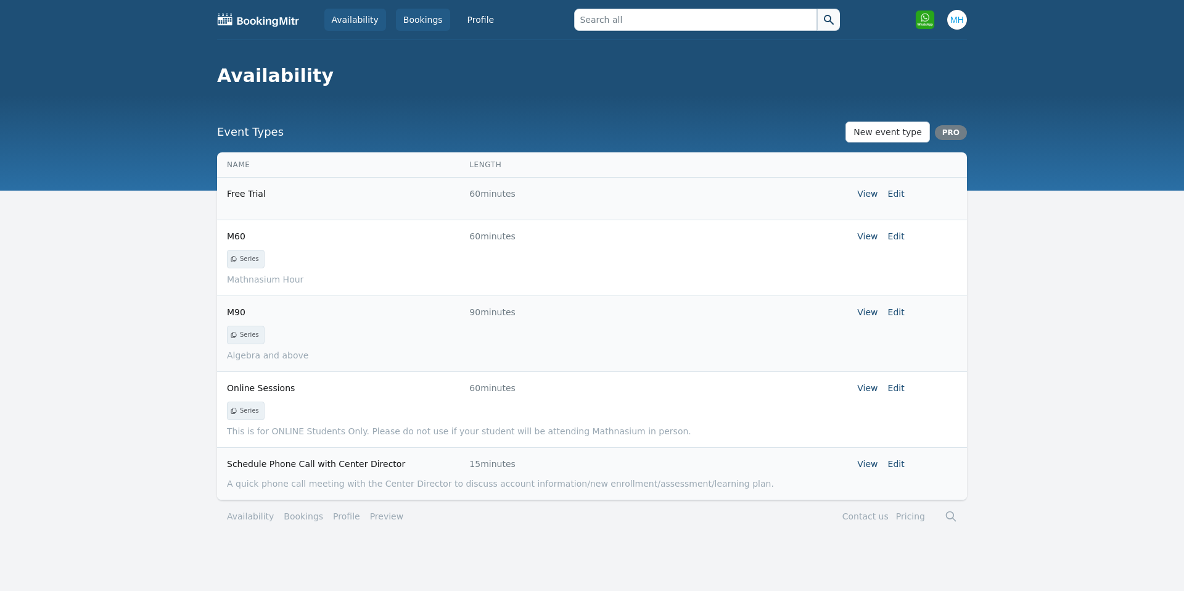
click at [424, 23] on link "Bookings" at bounding box center [423, 20] width 54 height 22
click at [419, 20] on link "Bookings" at bounding box center [423, 20] width 54 height 22
